Goal: Task Accomplishment & Management: Manage account settings

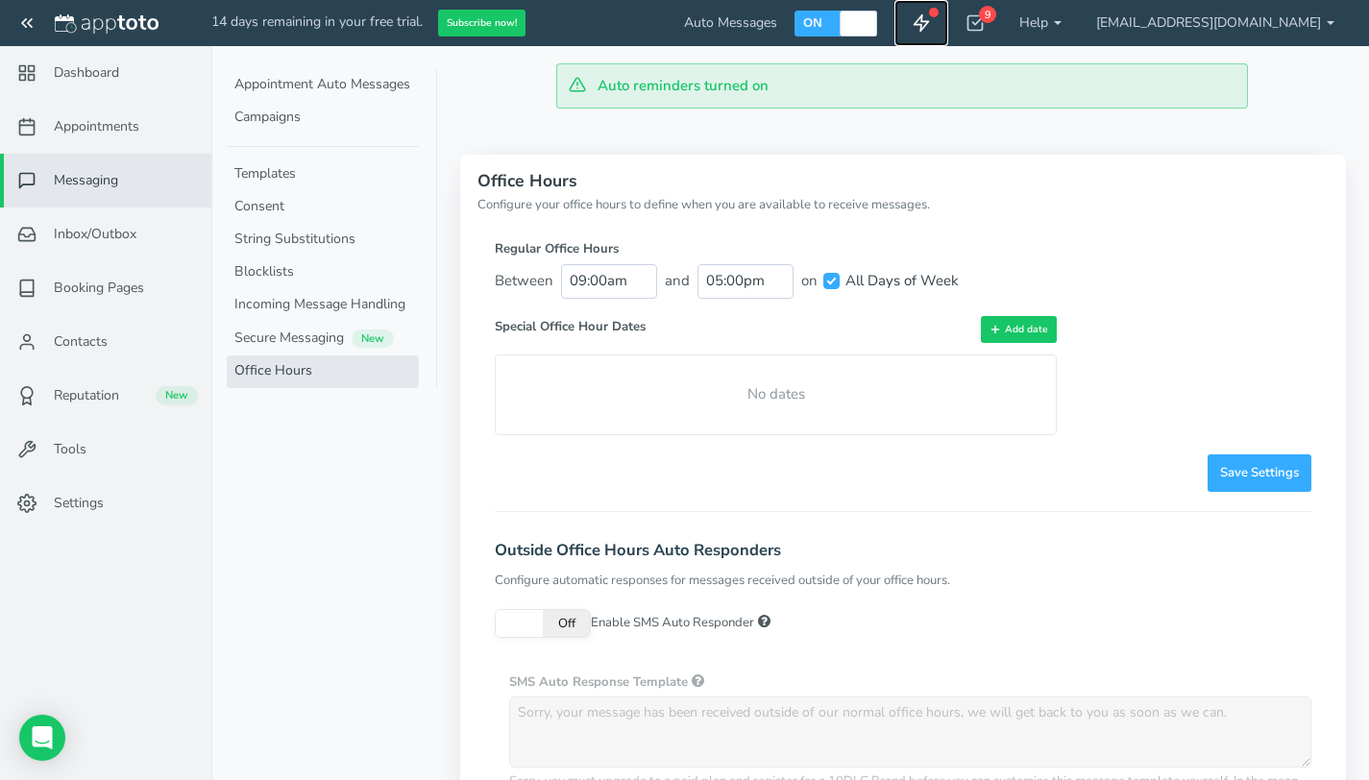
click at [931, 27] on icon at bounding box center [921, 22] width 19 height 19
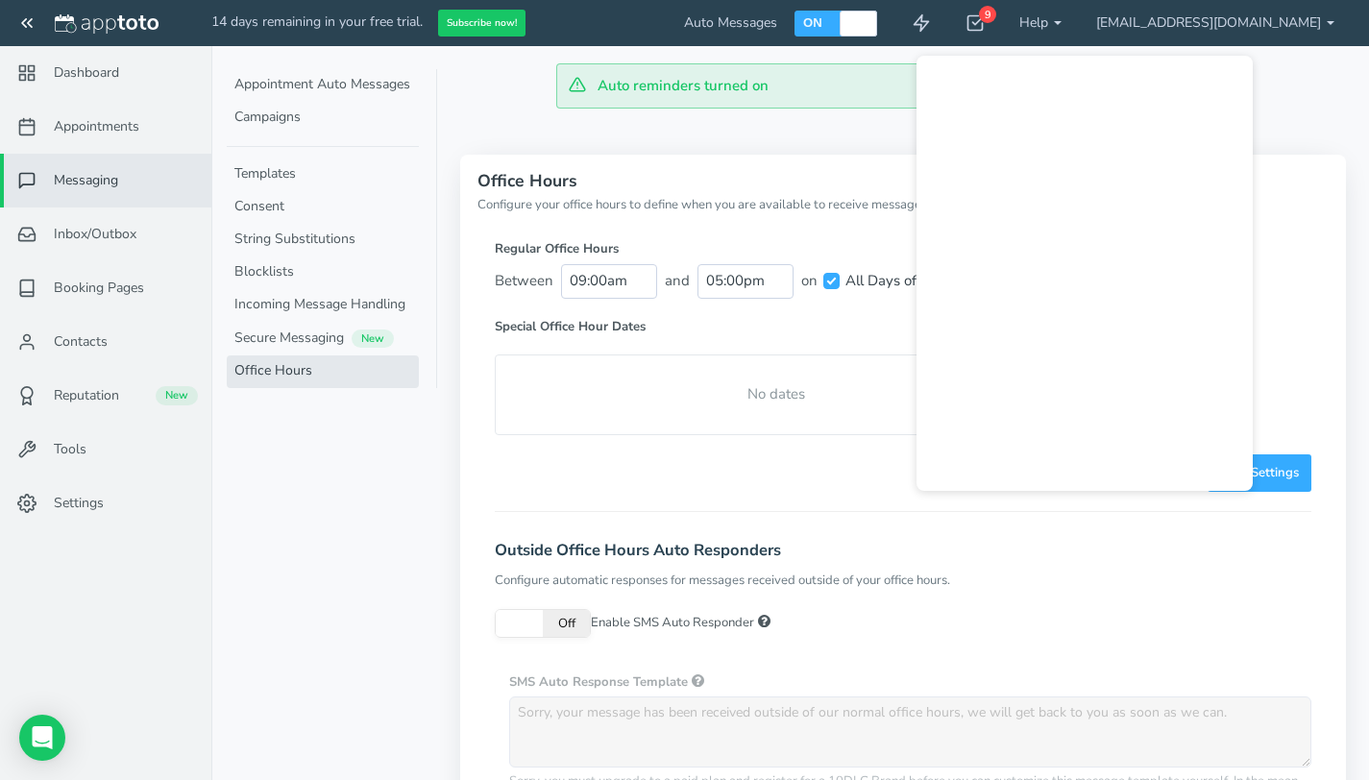
click at [1342, 121] on div "× Message Editor Name Text Reminder Enabled All Participants on" at bounding box center [790, 663] width 1112 height 1109
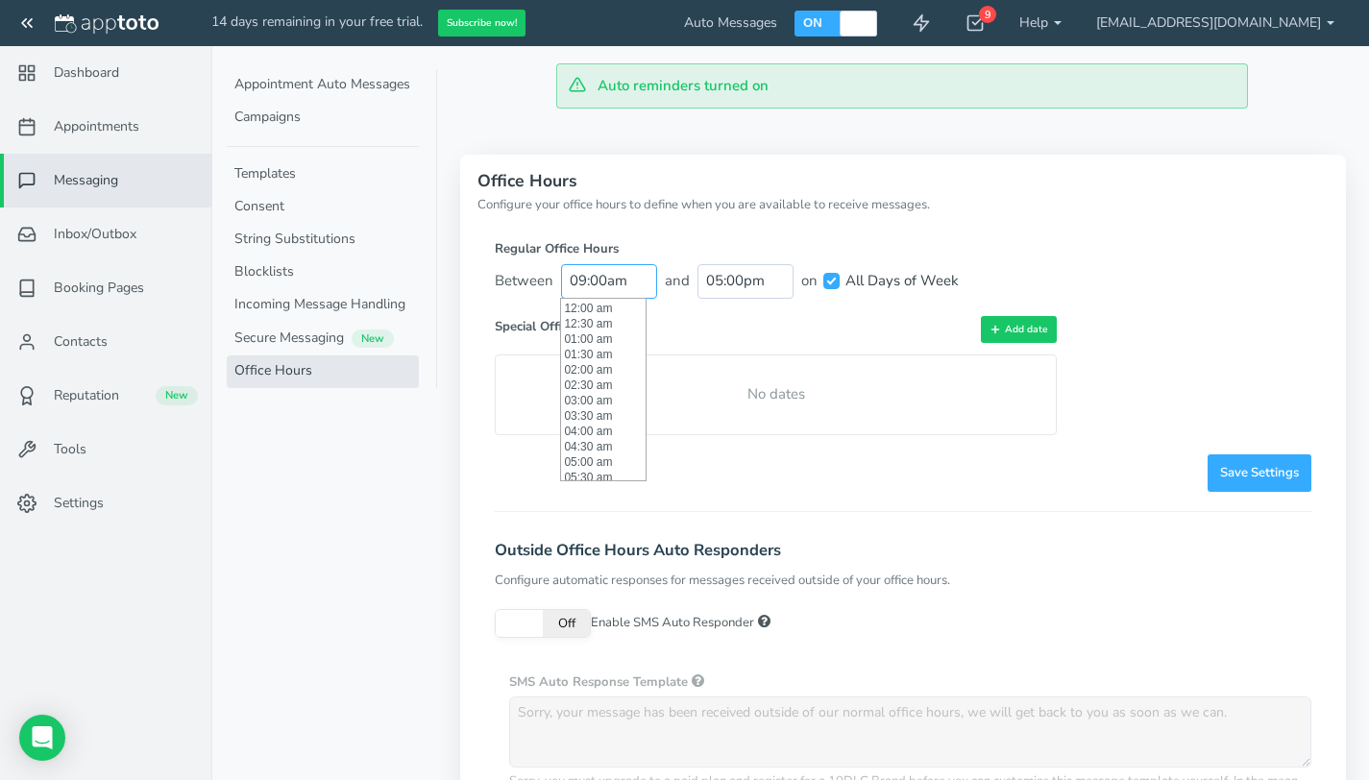
click at [605, 291] on input "09:00am" at bounding box center [609, 281] width 96 height 34
click at [602, 328] on li "07:00 am" at bounding box center [603, 321] width 85 height 15
type input "07:00 am"
click at [832, 283] on input "All Days of Week" at bounding box center [832, 281] width 16 height 16
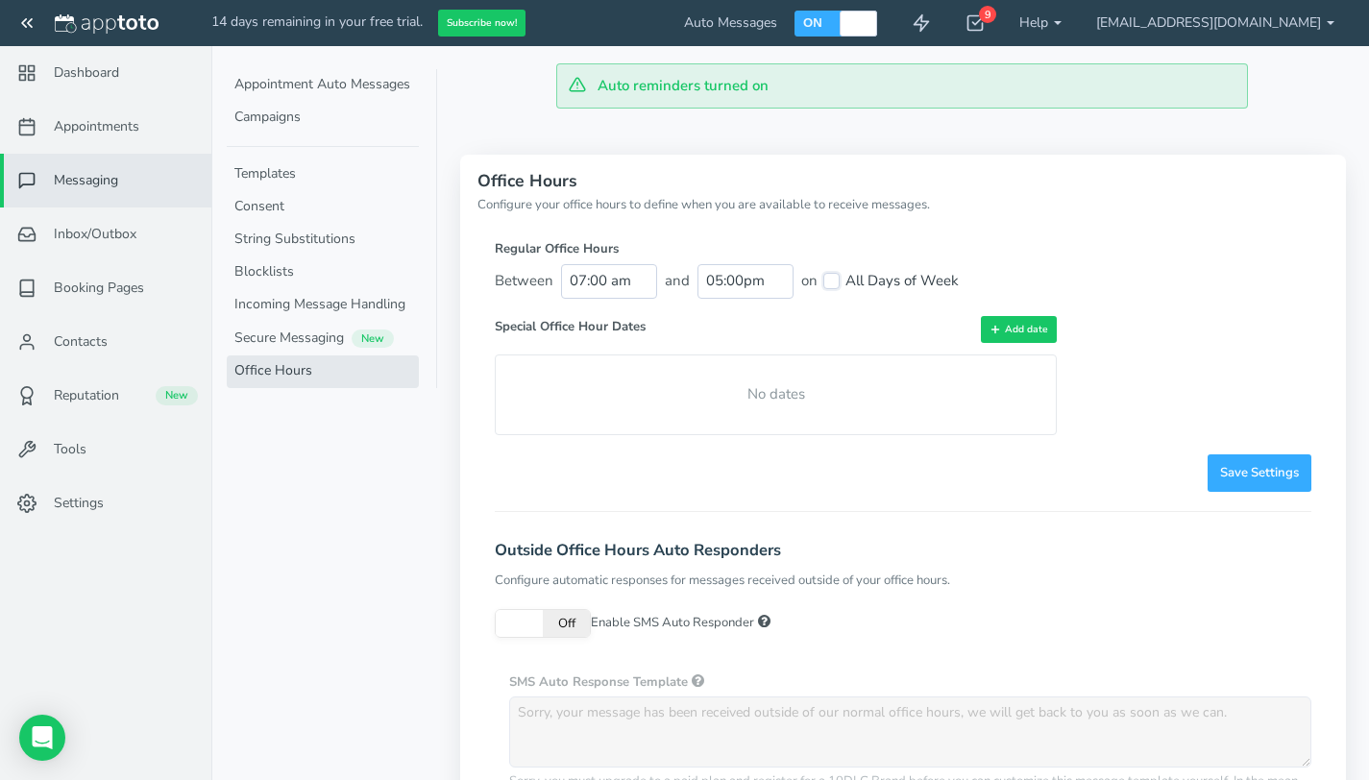
checkbox input "false"
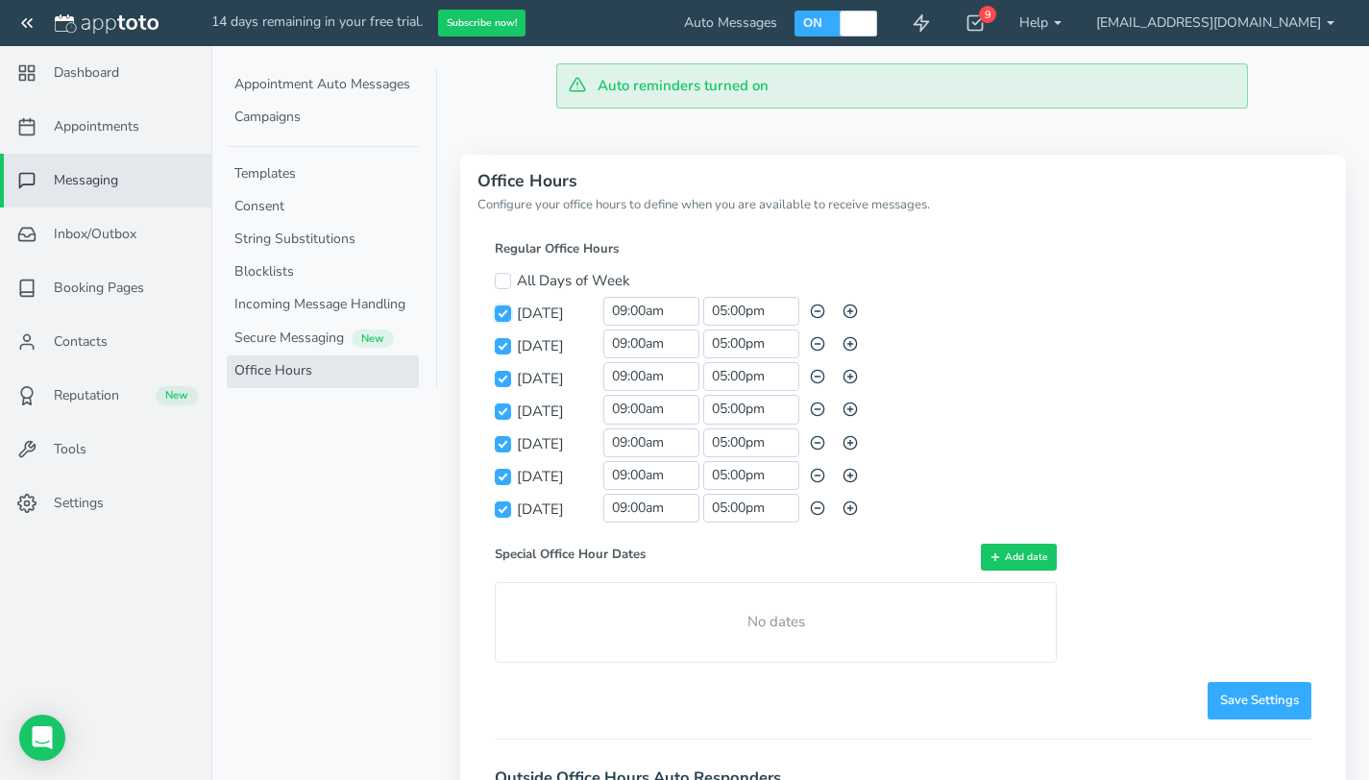
click at [504, 314] on input "[DATE]" at bounding box center [503, 314] width 16 height 16
checkbox input "false"
click at [504, 505] on input "[DATE]" at bounding box center [503, 510] width 16 height 16
checkbox input "true"
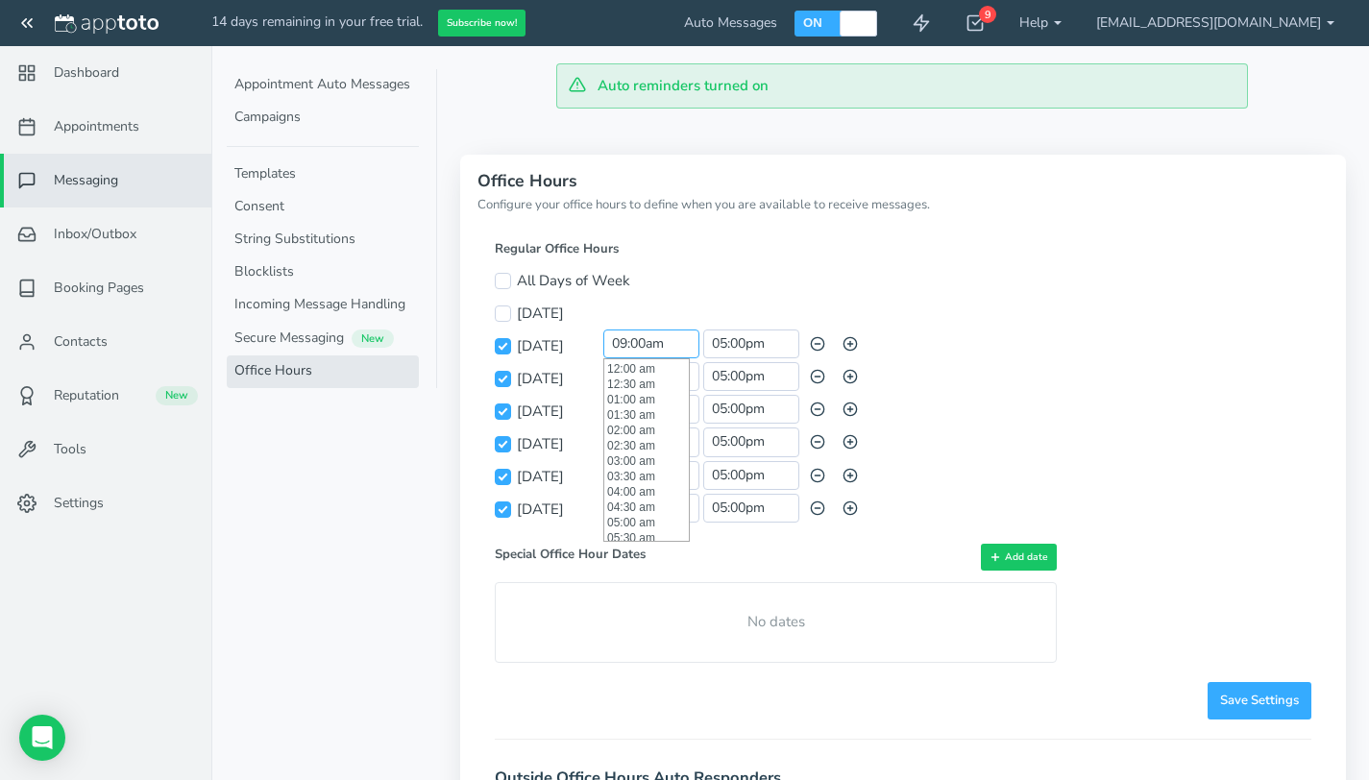
click at [669, 348] on input "09:00am" at bounding box center [652, 344] width 96 height 29
click at [653, 390] on li "07:30 am" at bounding box center [646, 395] width 85 height 15
type input "07:30 am"
click at [659, 347] on input "07:30 am" at bounding box center [652, 344] width 96 height 29
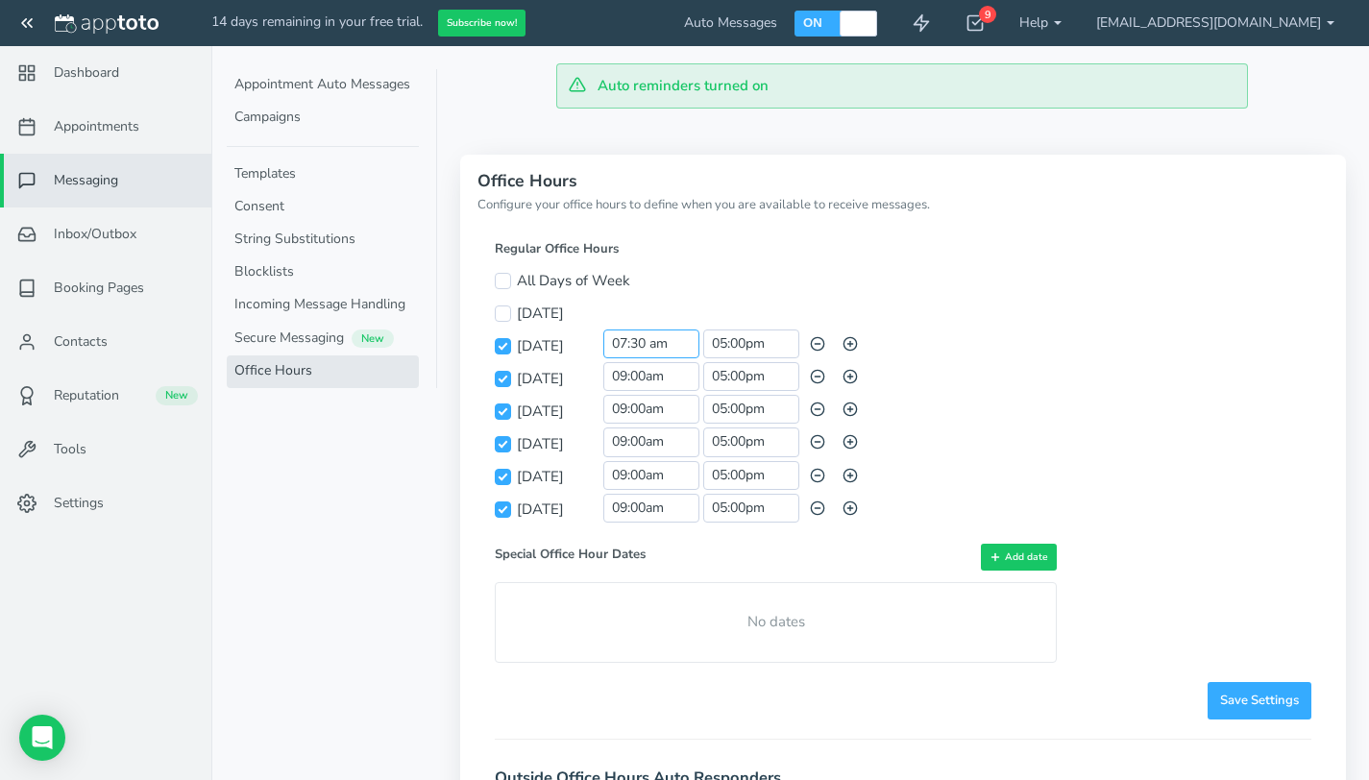
scroll to position [231, 0]
click at [693, 382] on input "09:00am" at bounding box center [652, 376] width 96 height 29
click at [650, 428] on li "07:30 am" at bounding box center [646, 423] width 85 height 15
type input "07:30 am"
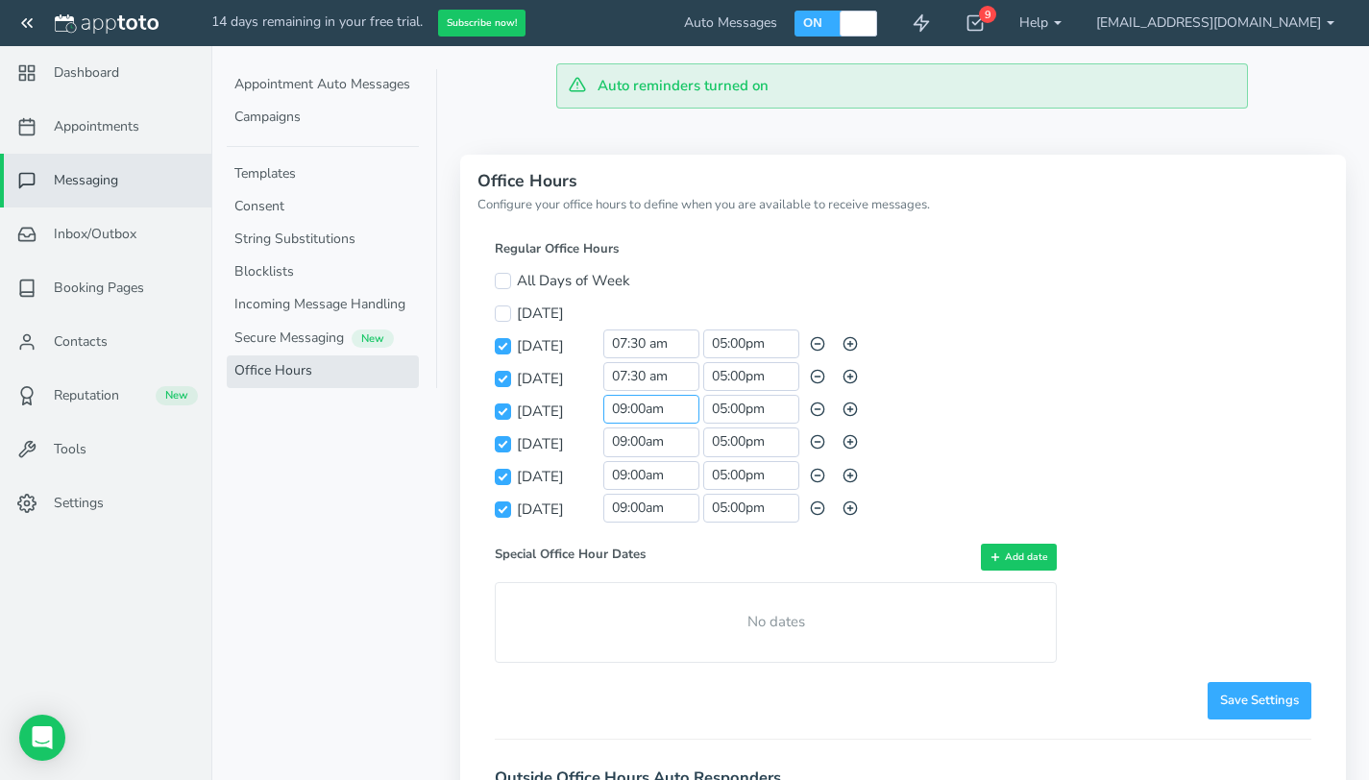
click at [653, 407] on input "09:00am" at bounding box center [652, 409] width 96 height 29
click at [653, 443] on li "07:30 am" at bounding box center [646, 438] width 85 height 15
type input "07:30 am"
click at [653, 443] on input "09:00am" at bounding box center [652, 442] width 96 height 29
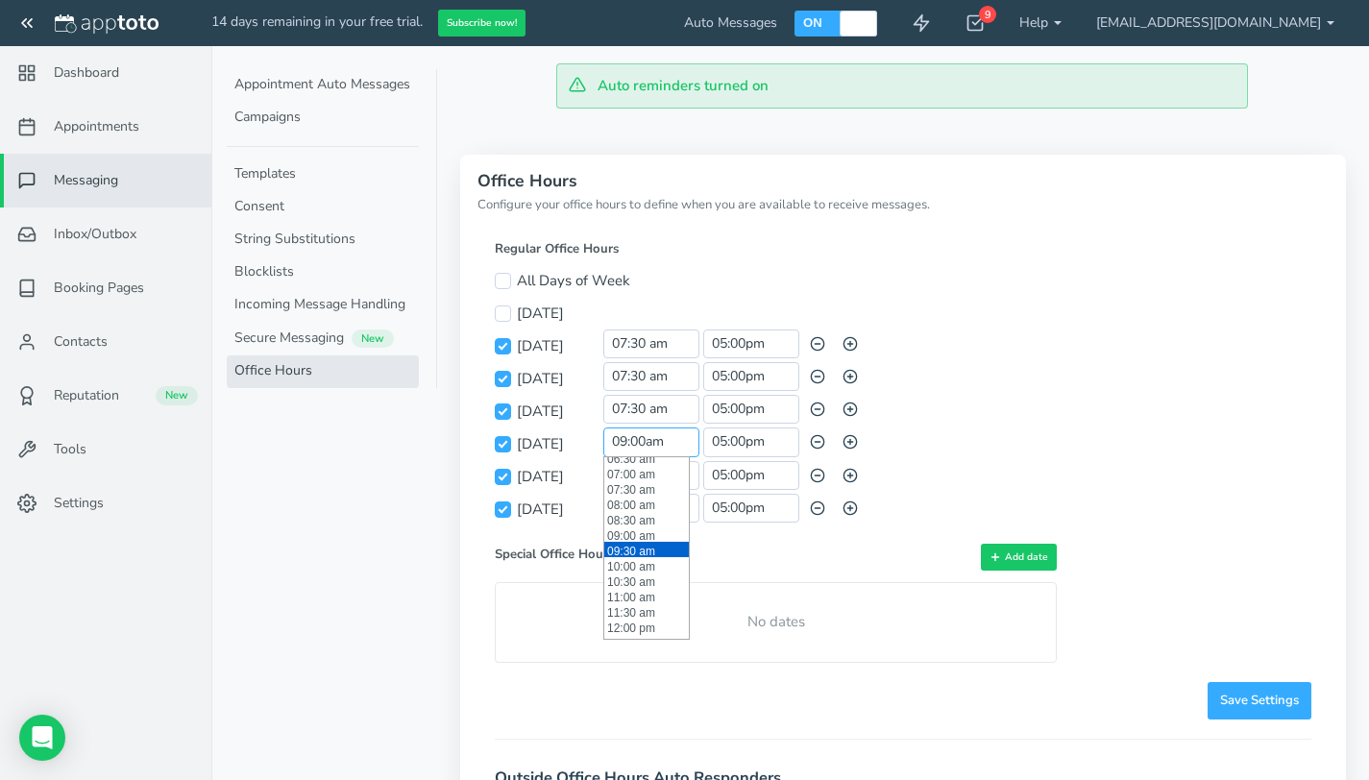
scroll to position [203, 0]
click at [637, 500] on li "07:30 am" at bounding box center [646, 492] width 85 height 15
type input "07:30 am"
click at [652, 481] on input "09:00am" at bounding box center [652, 475] width 96 height 29
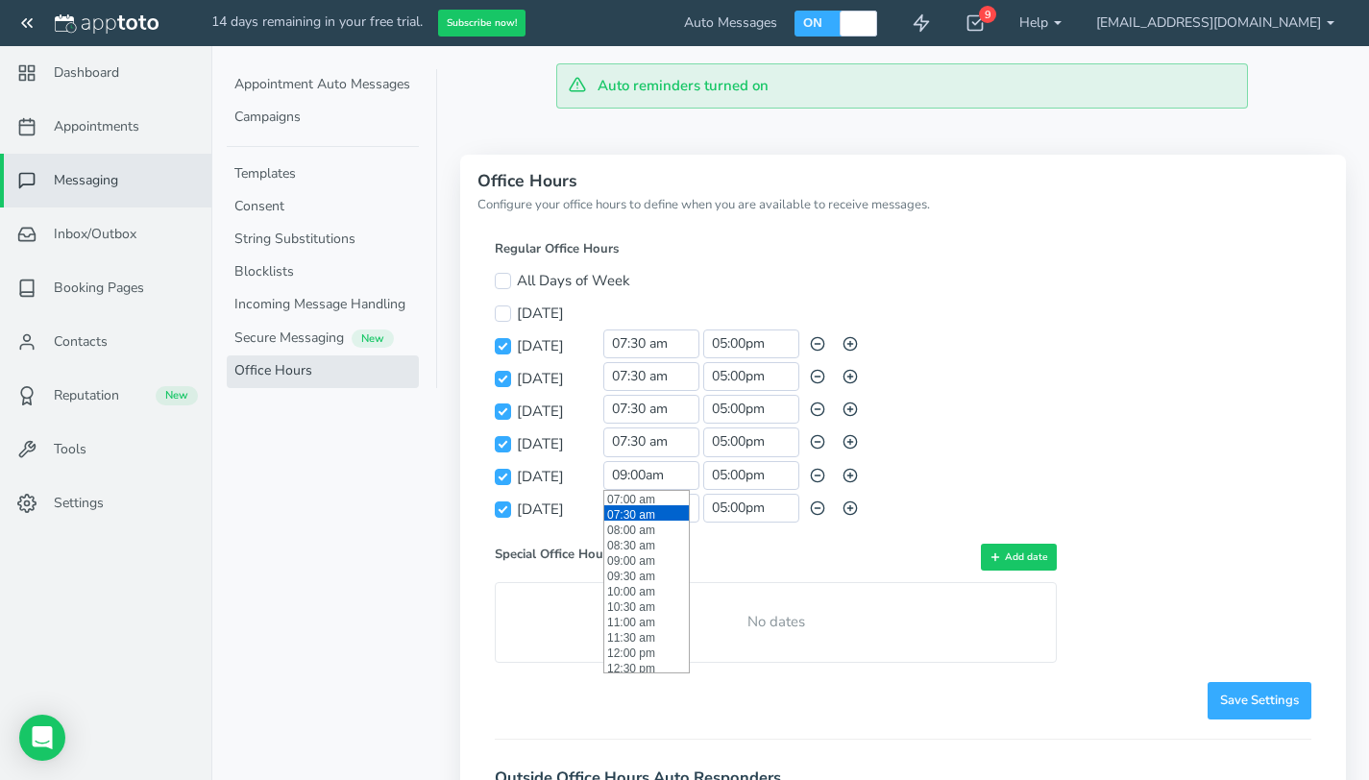
click at [641, 518] on li "07:30 am" at bounding box center [646, 512] width 85 height 15
type input "07:30 am"
click at [652, 507] on input "09:00am" at bounding box center [652, 508] width 96 height 29
click at [649, 532] on li "09:00 am" at bounding box center [646, 531] width 85 height 15
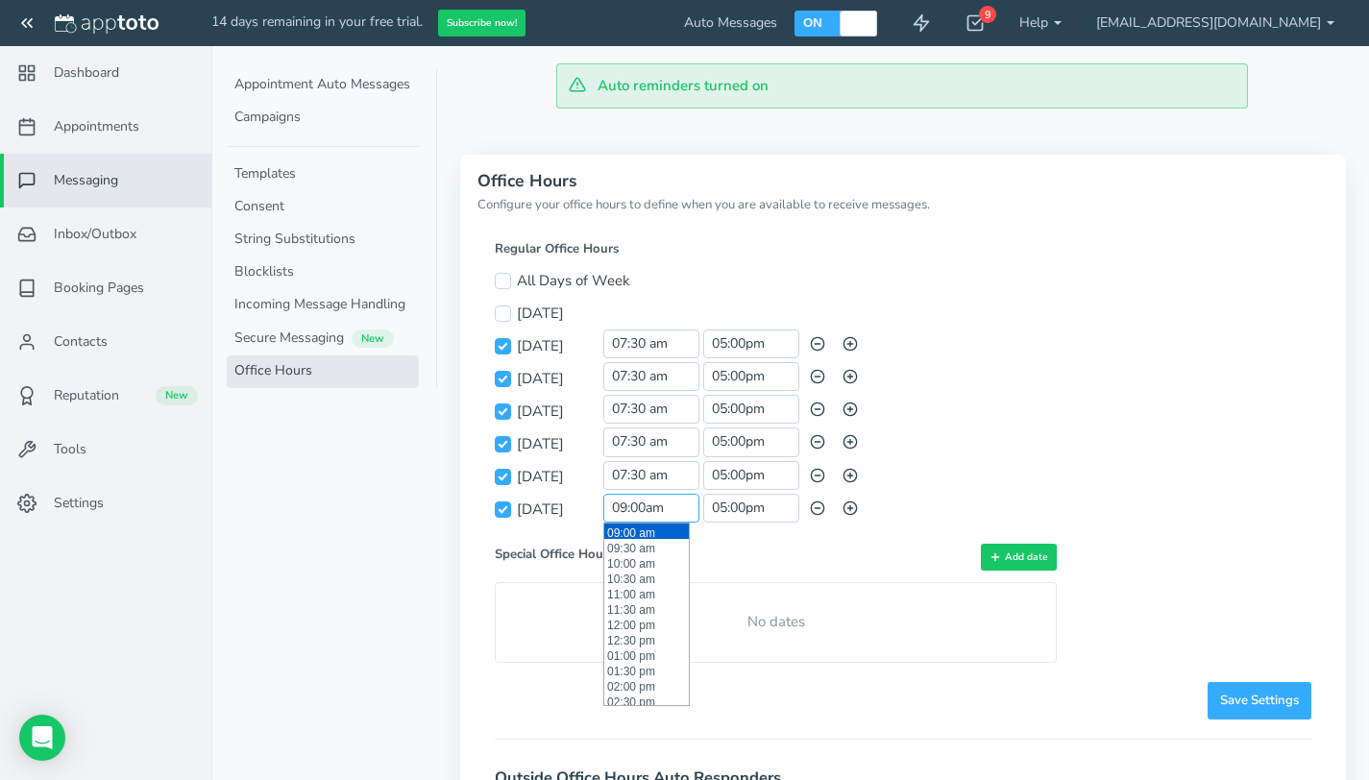
type input "09:00 am"
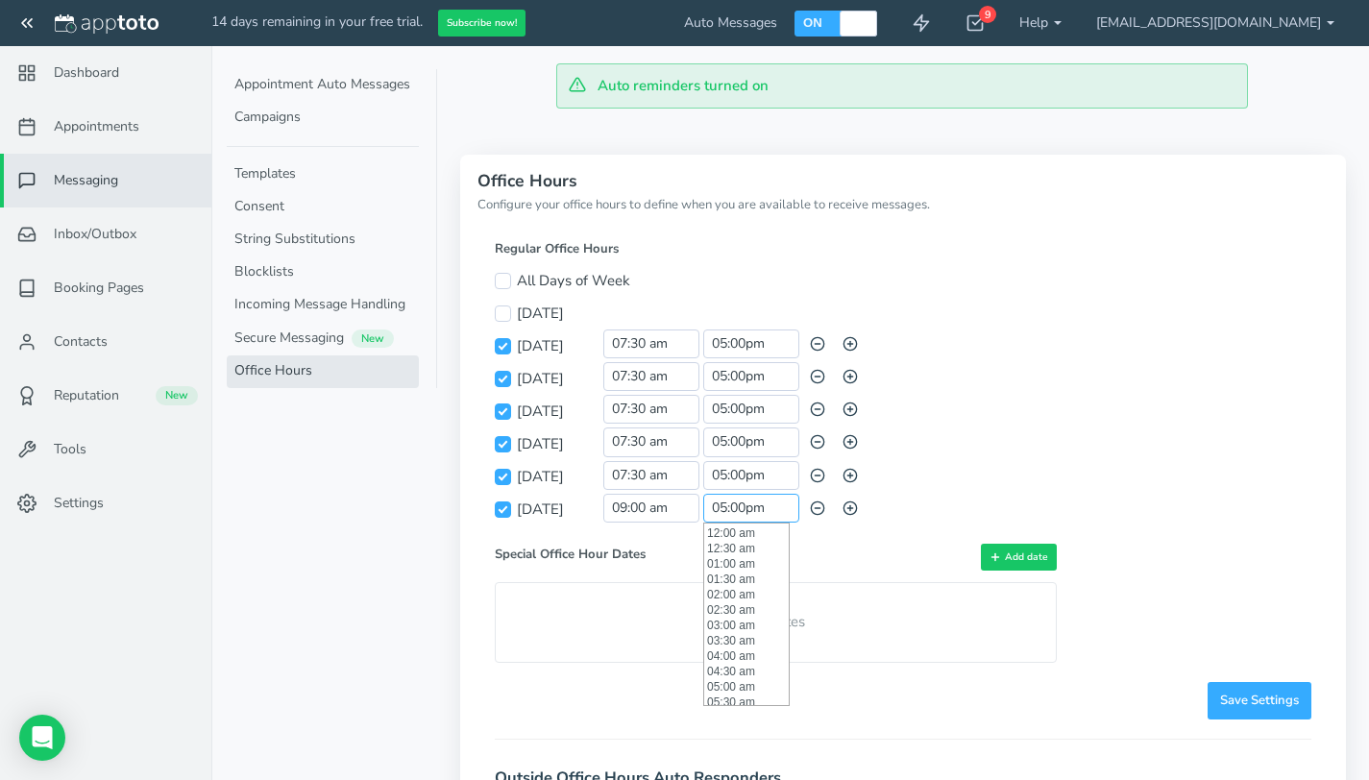
scroll to position [523, 0]
click at [733, 509] on input "05:00pm" at bounding box center [751, 508] width 96 height 29
click at [745, 586] on li "03:00 pm" at bounding box center [746, 585] width 85 height 15
type input "03:00 pm"
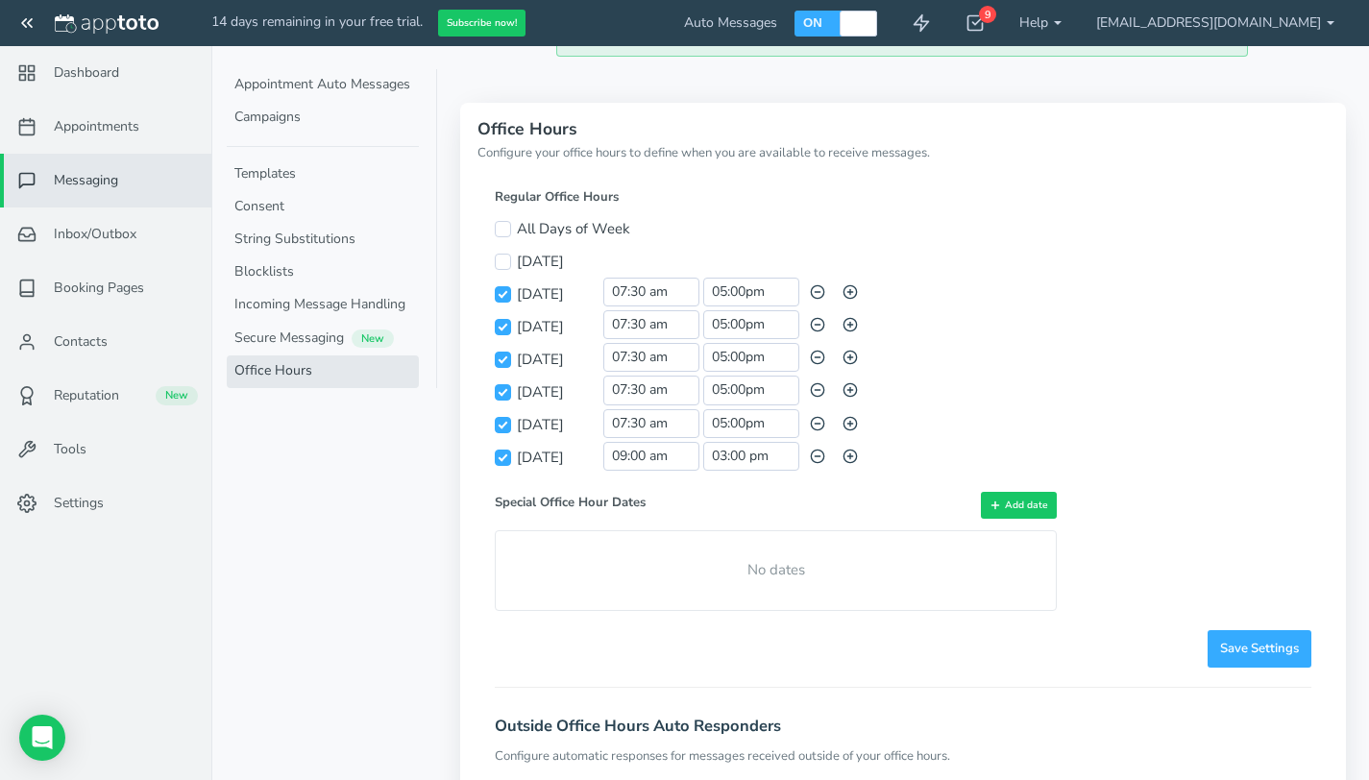
scroll to position [54, 0]
click at [1243, 646] on span "Save Settings" at bounding box center [1259, 647] width 79 height 18
click at [1228, 26] on link "[EMAIL_ADDRESS][DOMAIN_NAME]" at bounding box center [1215, 23] width 273 height 46
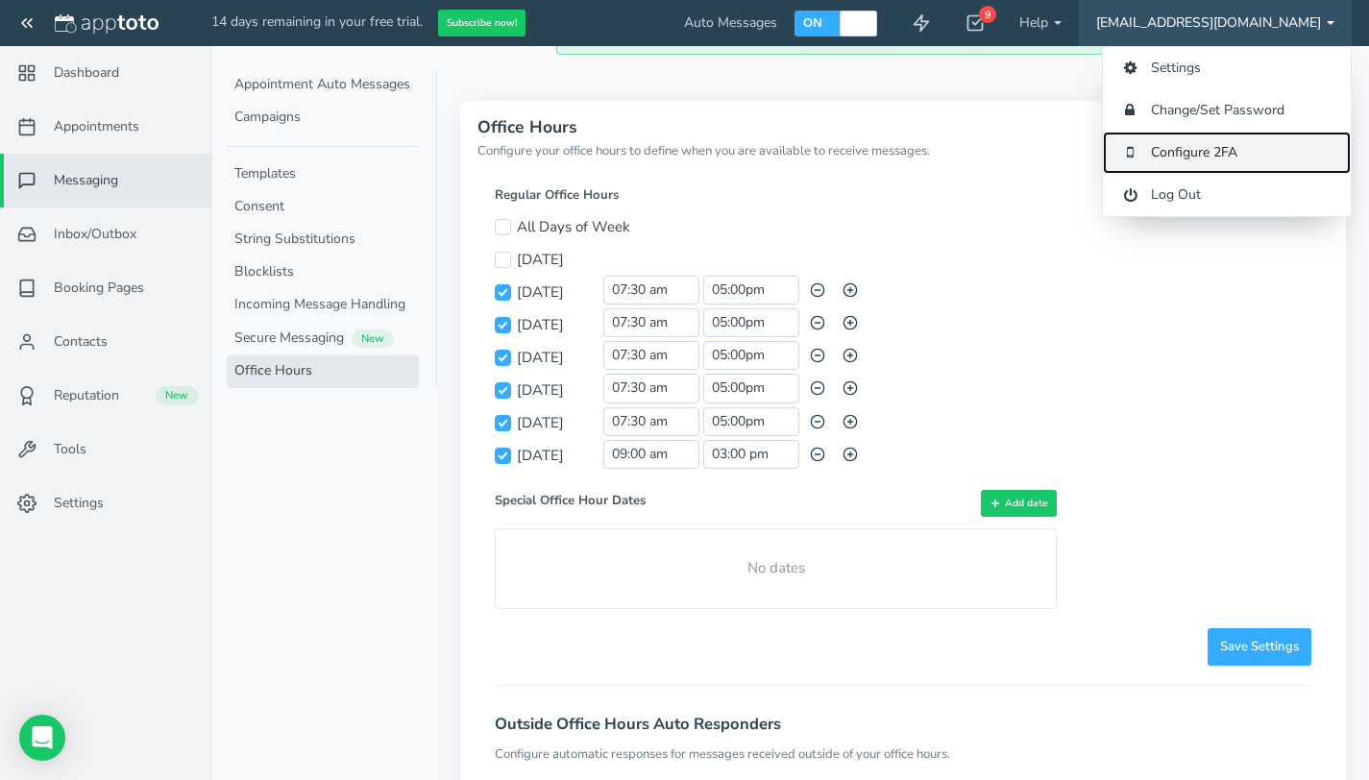
click at [1213, 149] on link "Configure 2FA" at bounding box center [1227, 153] width 248 height 42
